Goal: Information Seeking & Learning: Learn about a topic

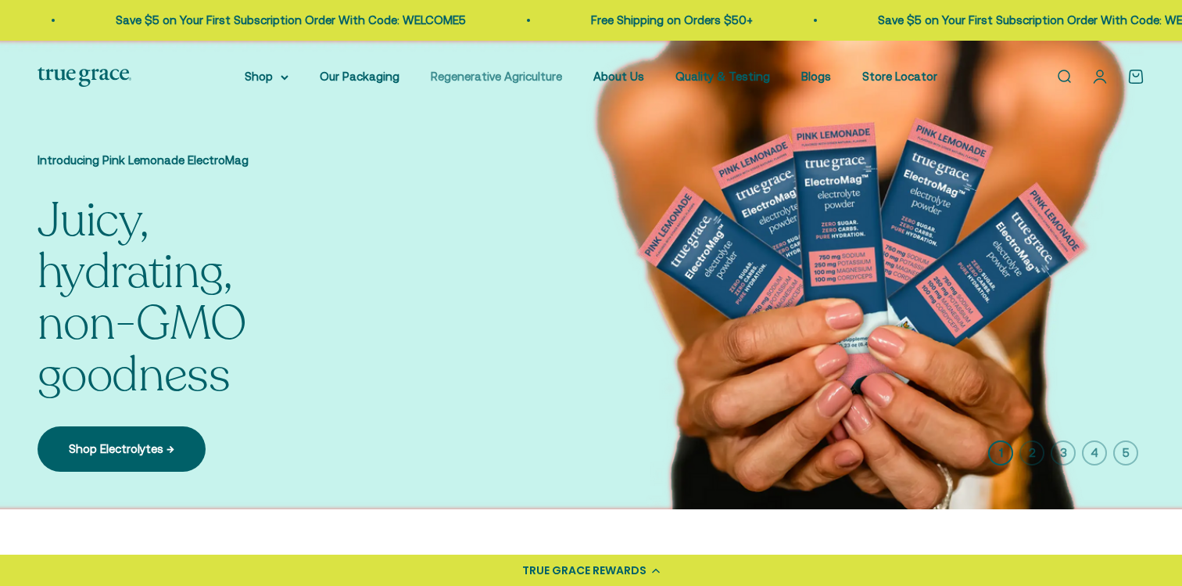
click at [513, 76] on link "Regenerative Agriculture" at bounding box center [496, 76] width 131 height 13
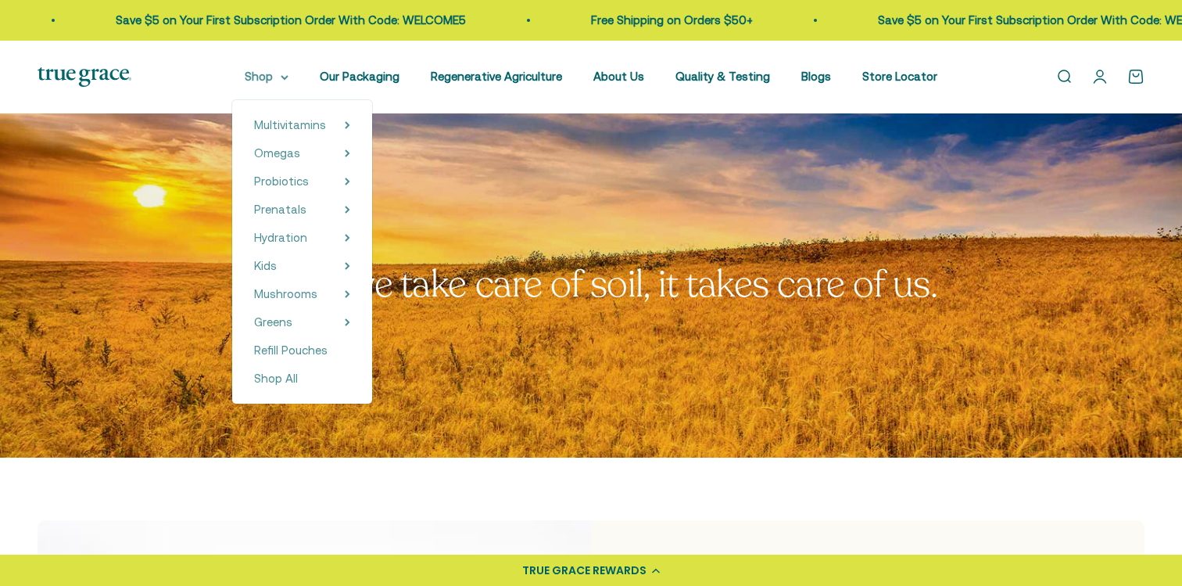
click at [288, 75] on icon at bounding box center [285, 77] width 8 height 5
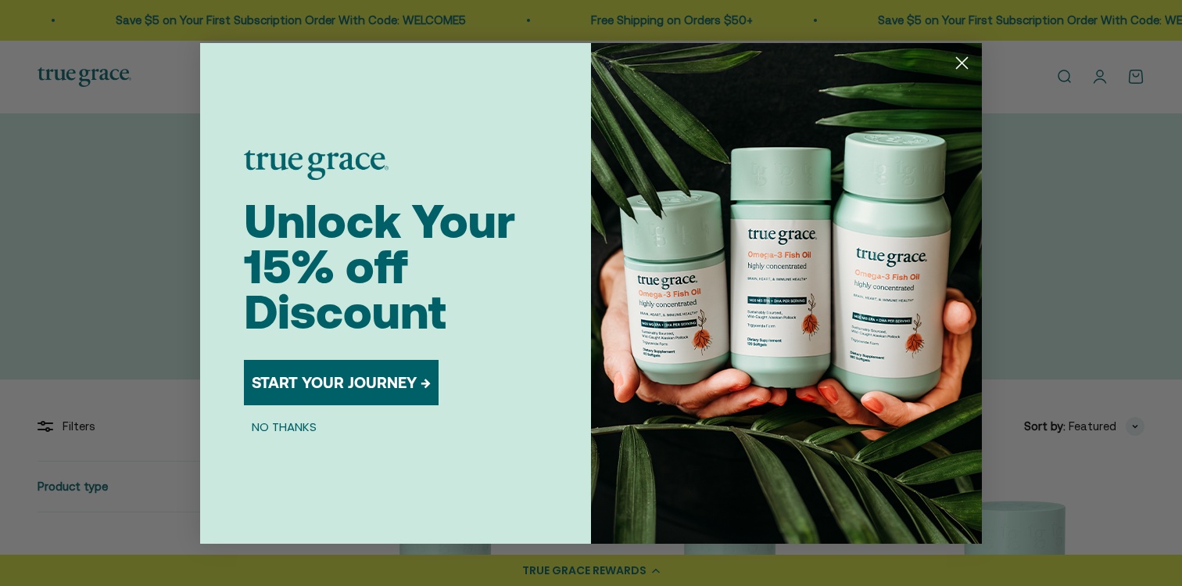
click at [966, 61] on circle "Close dialog" at bounding box center [962, 62] width 26 height 26
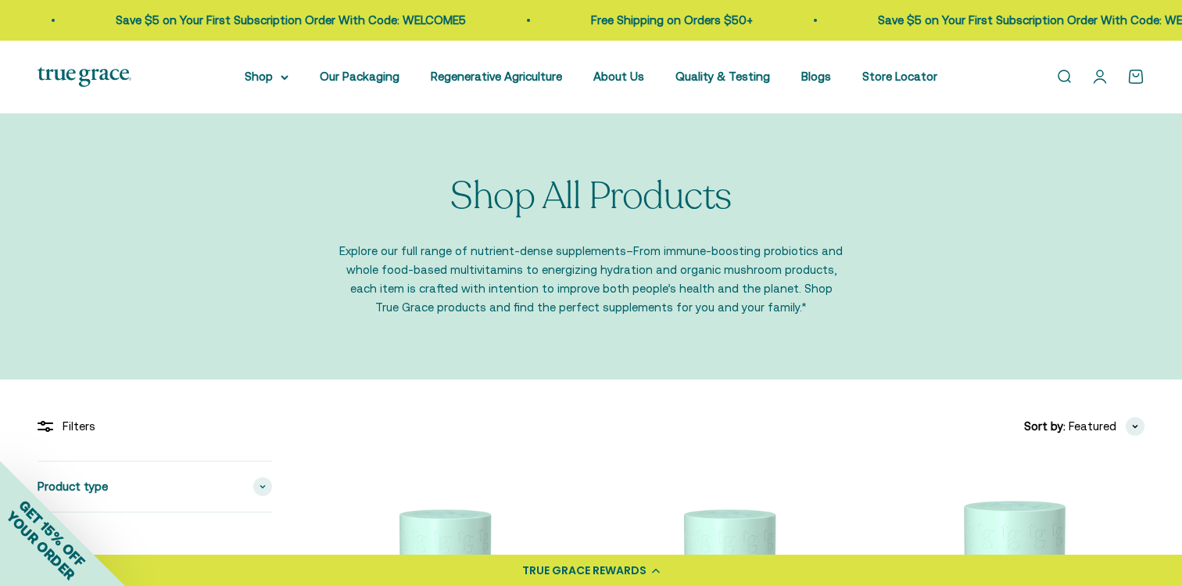
click at [210, 251] on div "Shop All Products Explore our full range of nutrient-dense supplements–From imm…" at bounding box center [591, 246] width 1107 height 141
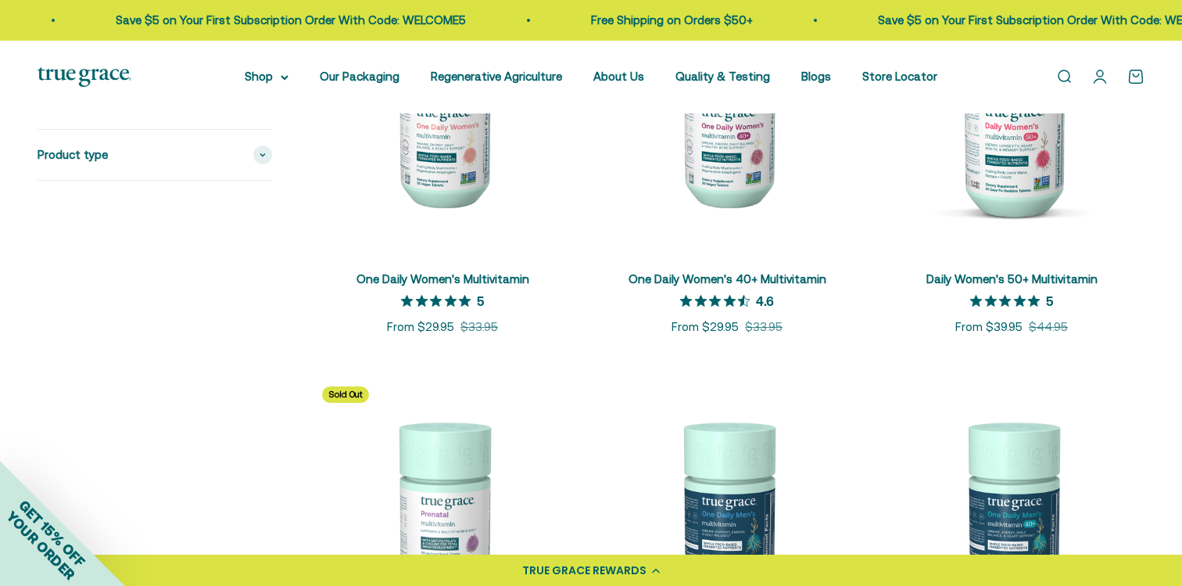
scroll to position [475, 0]
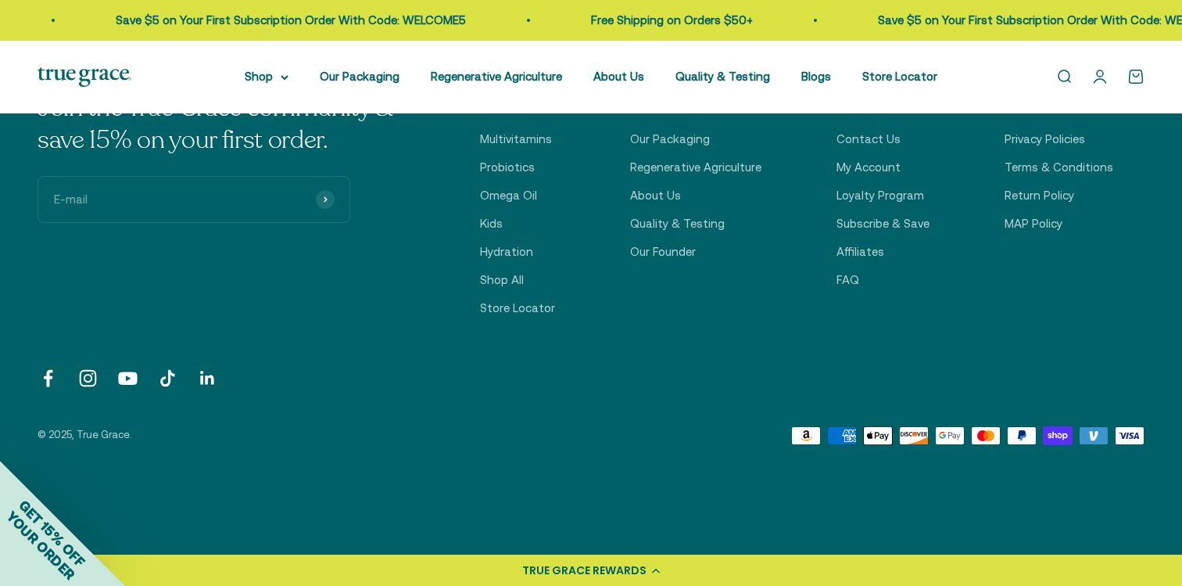
scroll to position [2951, 0]
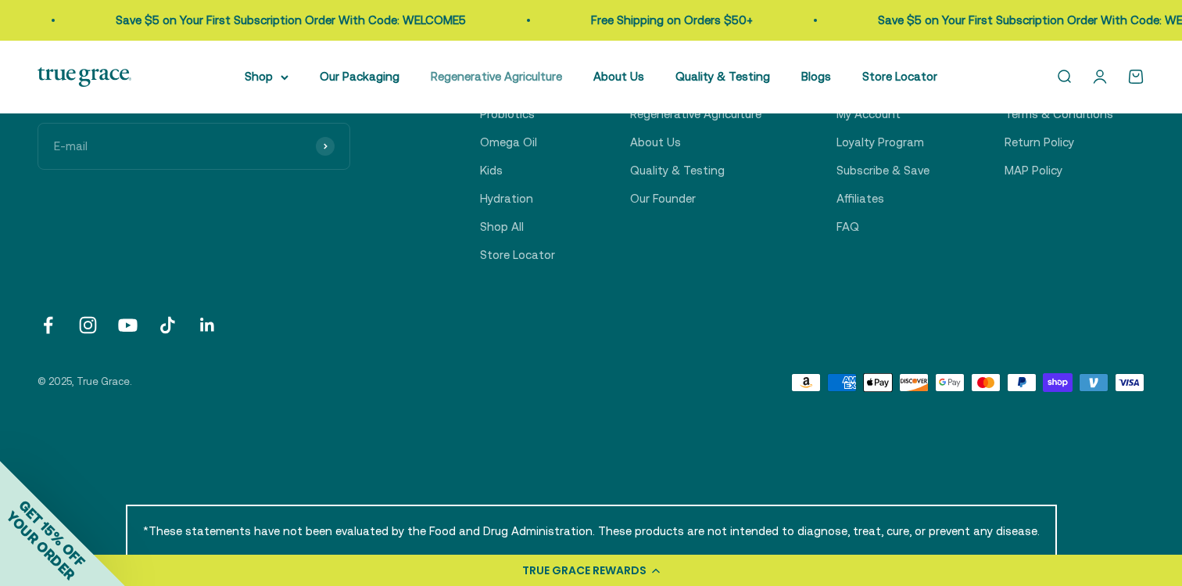
click at [539, 71] on link "Regenerative Agriculture" at bounding box center [496, 76] width 131 height 13
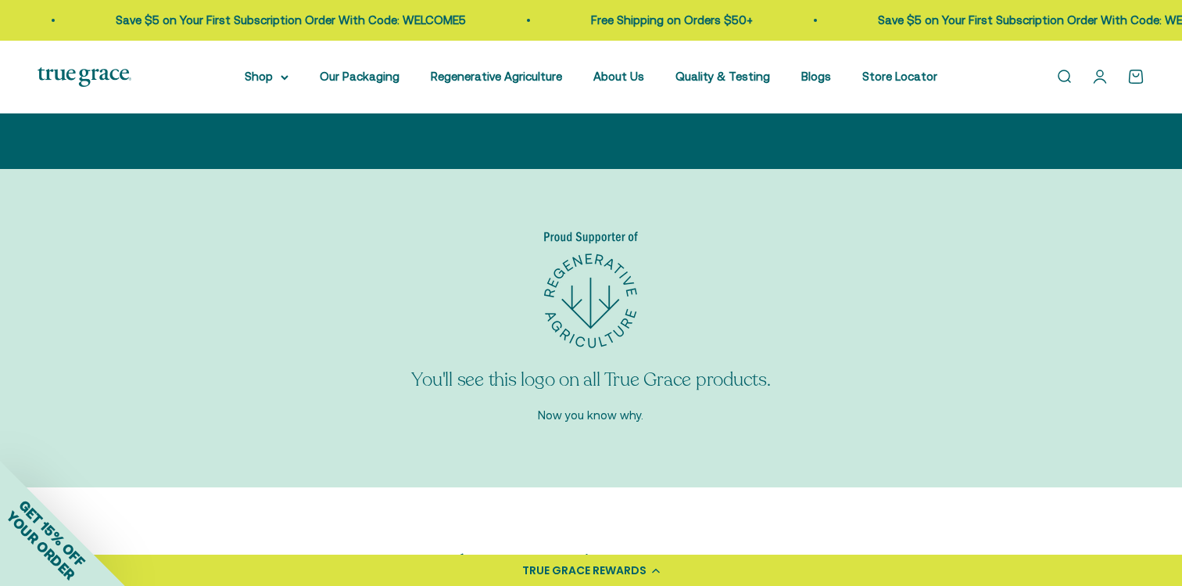
scroll to position [5203, 0]
